Goal: Task Accomplishment & Management: Manage account settings

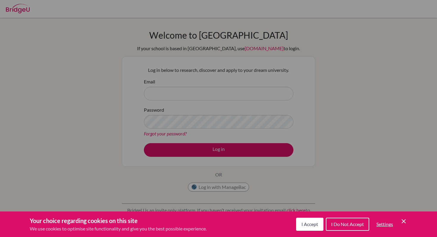
click at [401, 220] on icon "Cookie Control Close Icon" at bounding box center [403, 221] width 7 height 7
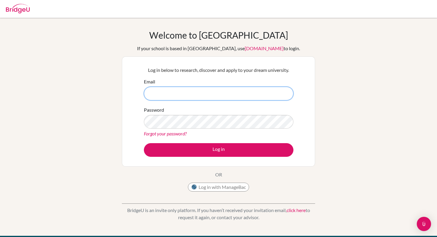
click at [243, 93] on input "Email" at bounding box center [218, 94] width 149 height 14
type input "[DOMAIN_NAME][EMAIL_ADDRESS][DOMAIN_NAME]"
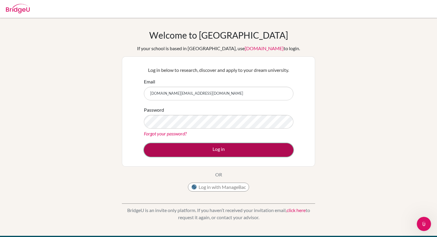
click at [236, 144] on button "Log in" at bounding box center [218, 150] width 149 height 14
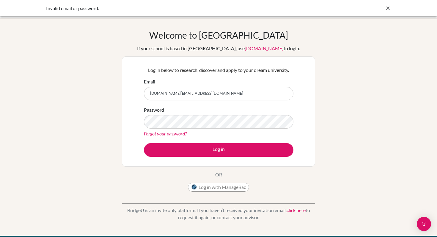
click at [159, 131] on link "Forgot your password?" at bounding box center [165, 134] width 43 height 6
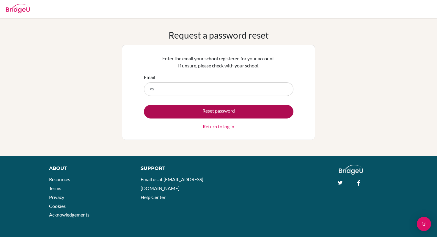
type input "[DOMAIN_NAME][EMAIL_ADDRESS][DOMAIN_NAME]"
click at [213, 116] on button "Reset password" at bounding box center [218, 112] width 149 height 14
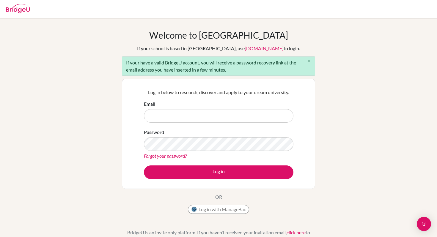
drag, startPoint x: 195, startPoint y: 63, endPoint x: 229, endPoint y: 68, distance: 34.8
click at [229, 68] on div "If your have a valid BridgeU account, you will receive a password recovery link…" at bounding box center [218, 65] width 193 height 19
click at [209, 122] on input "Email" at bounding box center [218, 116] width 149 height 14
type input "[DOMAIN_NAME][EMAIL_ADDRESS][DOMAIN_NAME]"
click at [196, 134] on div "Password Forgot your password?" at bounding box center [218, 144] width 149 height 31
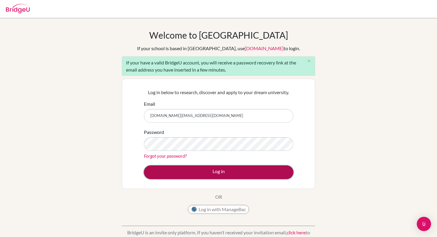
click at [197, 166] on button "Log in" at bounding box center [218, 173] width 149 height 14
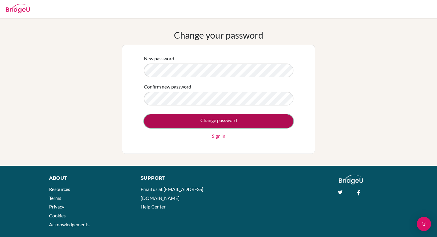
click at [268, 125] on input "Change password" at bounding box center [218, 121] width 149 height 14
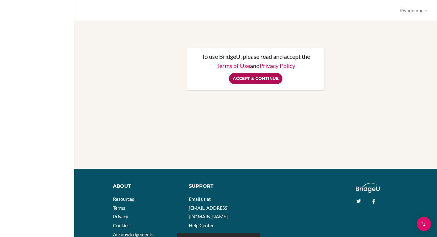
click at [265, 81] on input "Accept & Continue" at bounding box center [255, 78] width 53 height 11
